Goal: Task Accomplishment & Management: Use online tool/utility

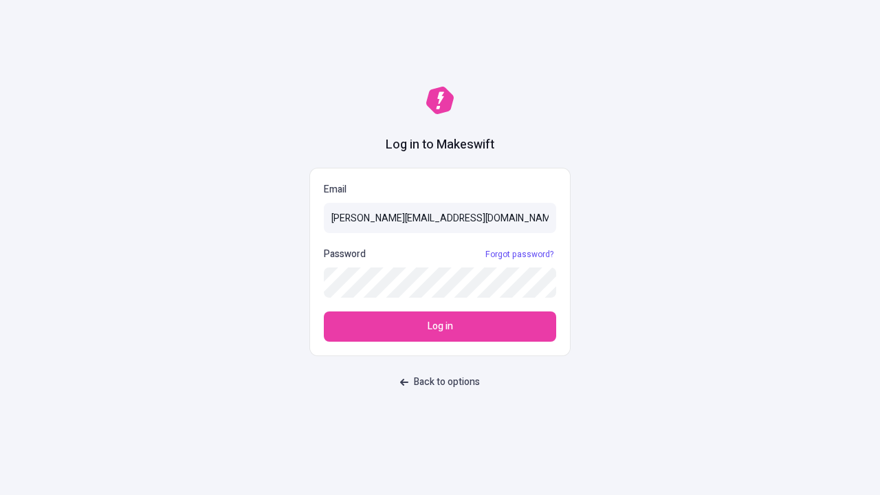
type input "[PERSON_NAME][EMAIL_ADDRESS][DOMAIN_NAME]"
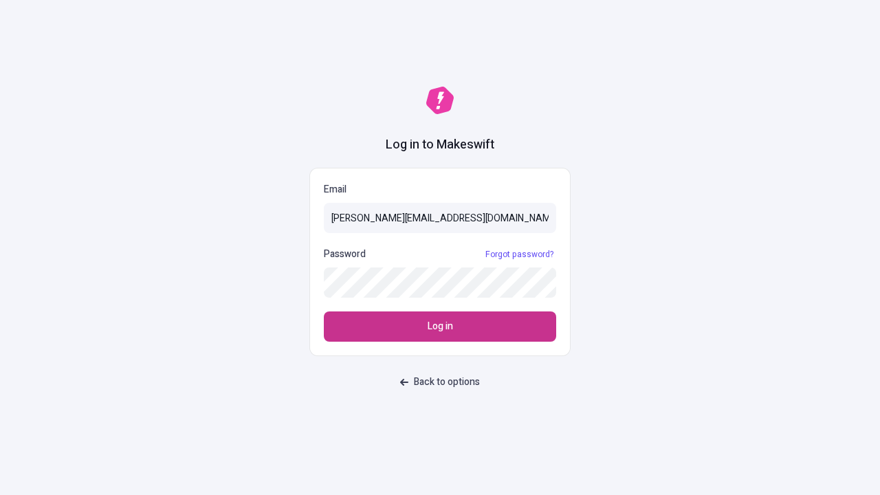
click at [440, 326] on span "Log in" at bounding box center [439, 326] width 25 height 15
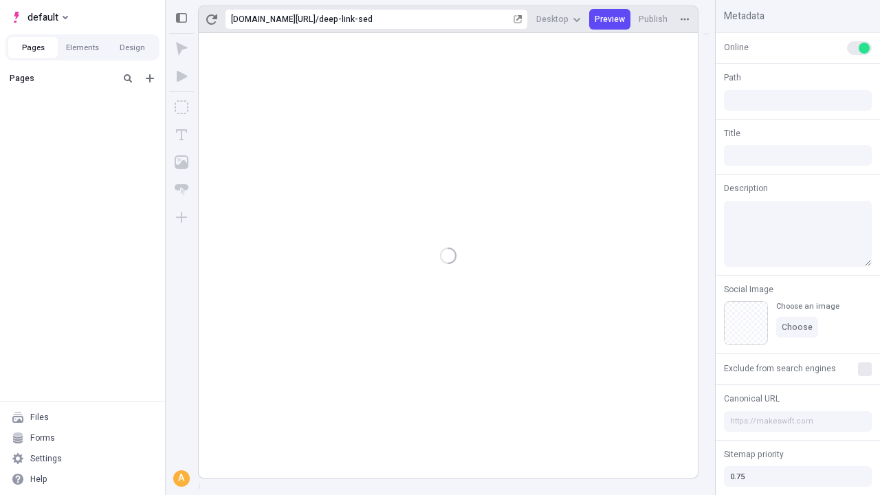
type input "/deep-link-sed"
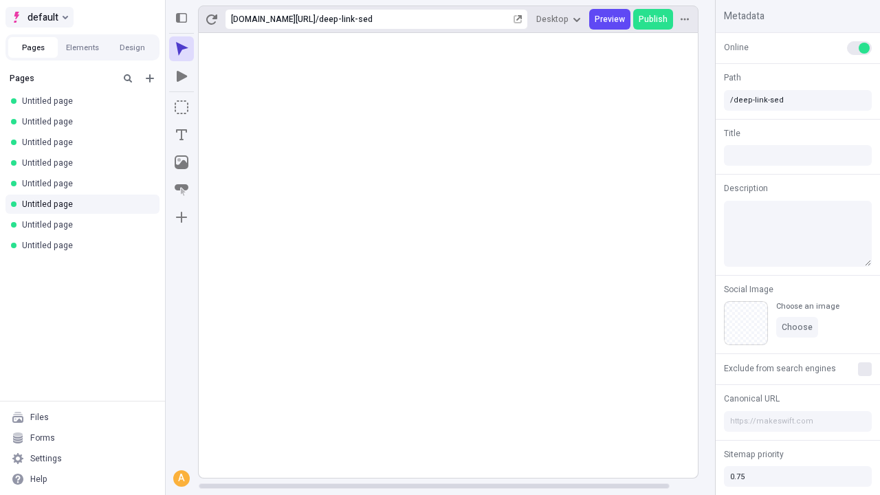
click at [38, 17] on span "default" at bounding box center [42, 17] width 31 height 16
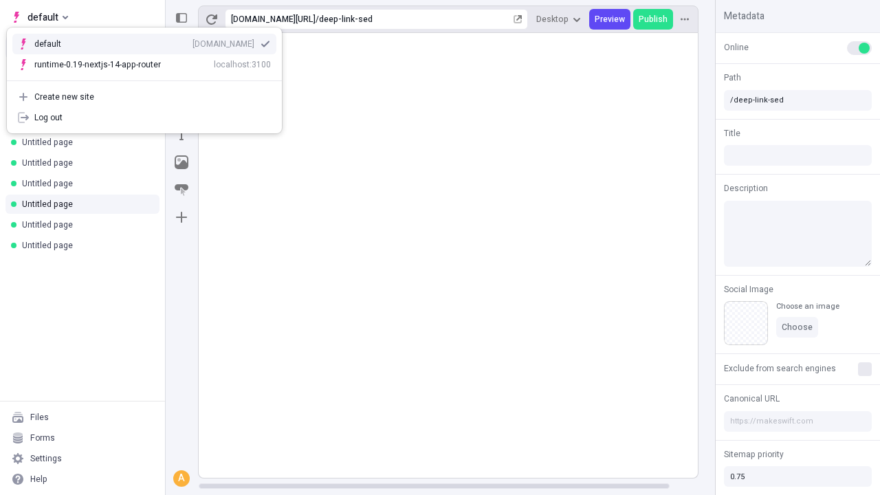
click at [192, 41] on div "[DOMAIN_NAME]" at bounding box center [223, 43] width 62 height 11
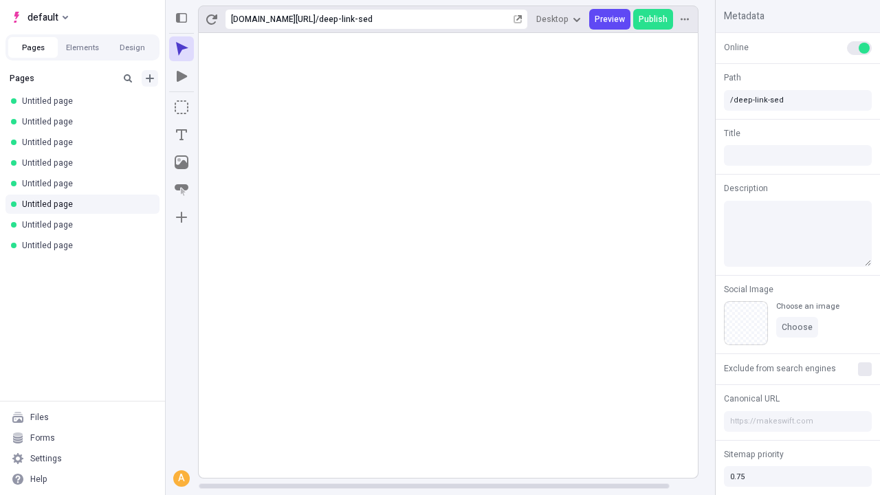
click at [150, 78] on icon "Add new" at bounding box center [150, 78] width 8 height 8
click at [223, 107] on span "Blank page" at bounding box center [230, 106] width 85 height 11
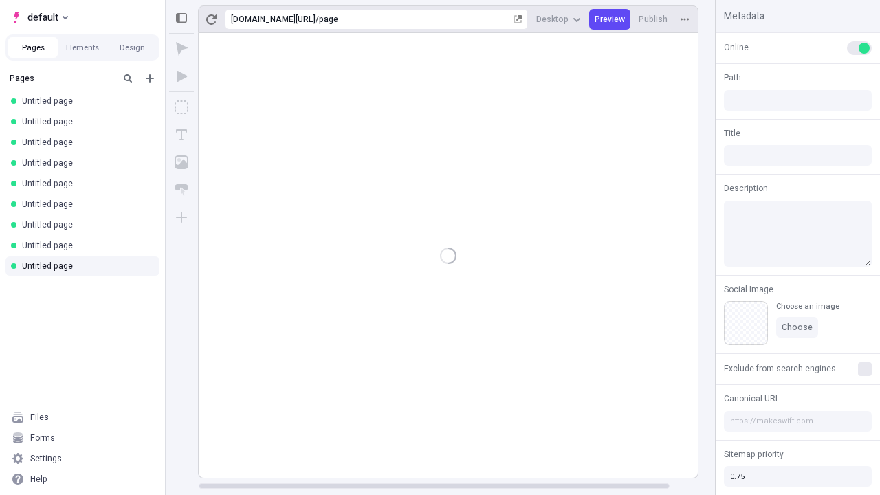
type input "/page"
